Goal: Find specific page/section: Find specific page/section

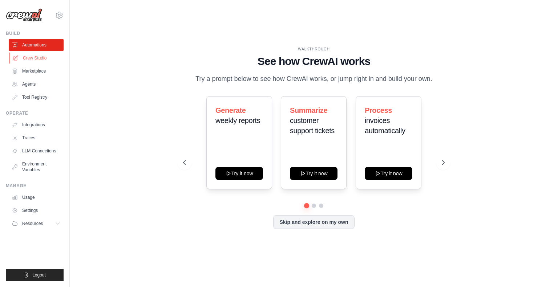
click at [41, 61] on link "Crew Studio" at bounding box center [36, 58] width 55 height 12
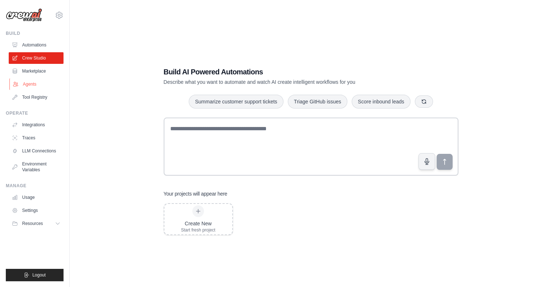
click at [36, 86] on link "Agents" at bounding box center [36, 84] width 55 height 12
